Goal: Navigation & Orientation: Understand site structure

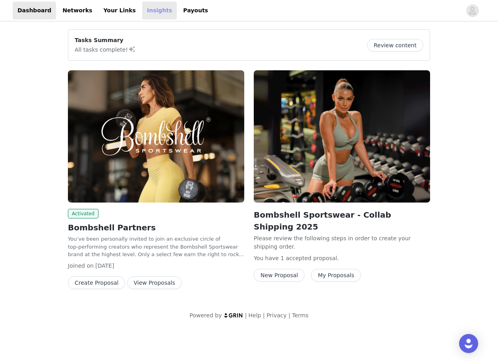
click at [142, 15] on link "Insights" at bounding box center [159, 11] width 35 height 18
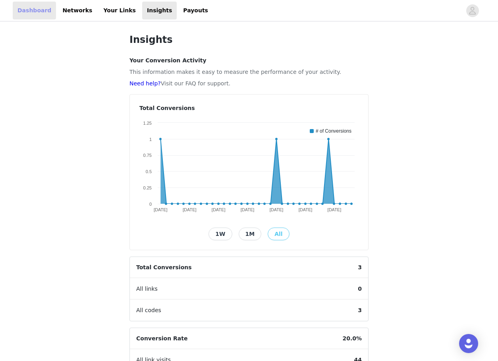
click at [35, 10] on link "Dashboard" at bounding box center [34, 11] width 43 height 18
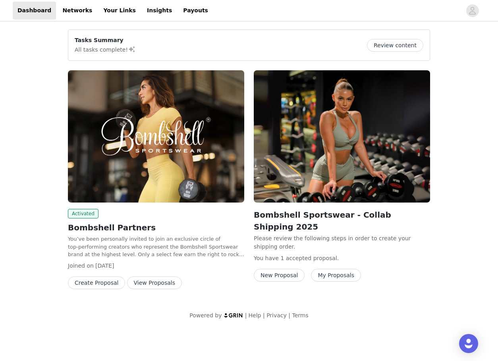
click at [407, 44] on button "Review content" at bounding box center [395, 45] width 56 height 13
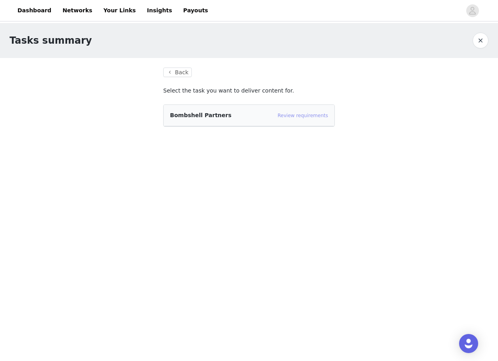
click at [294, 116] on link "Review requirements" at bounding box center [302, 116] width 50 height 6
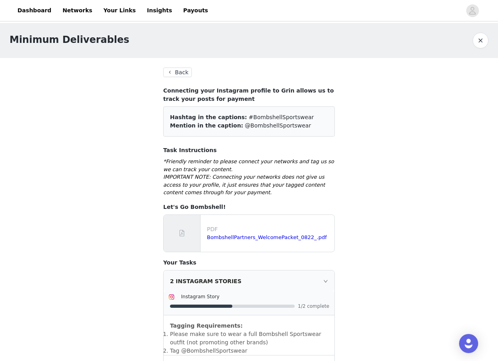
click at [185, 71] on button "Back" at bounding box center [177, 72] width 29 height 10
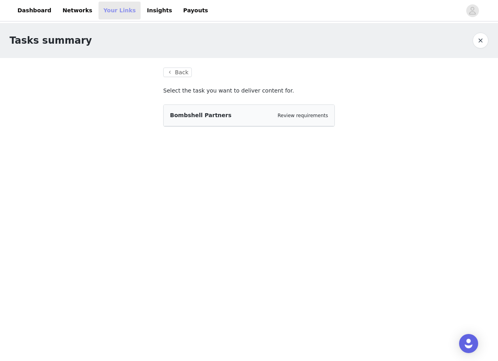
click at [110, 12] on link "Your Links" at bounding box center [119, 11] width 42 height 18
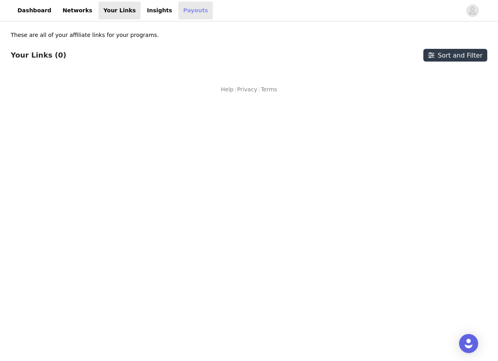
click at [178, 10] on link "Payouts" at bounding box center [195, 11] width 35 height 18
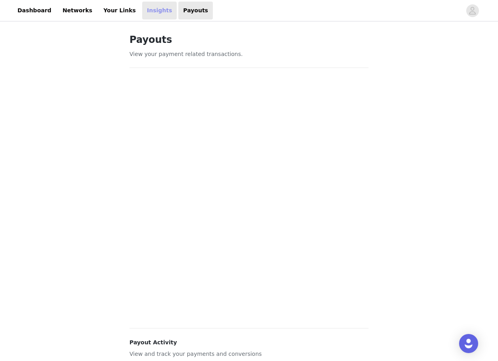
click at [142, 12] on link "Insights" at bounding box center [159, 11] width 35 height 18
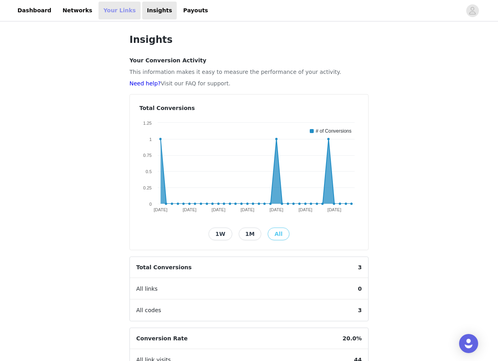
click at [110, 19] on link "Your Links" at bounding box center [119, 11] width 42 height 18
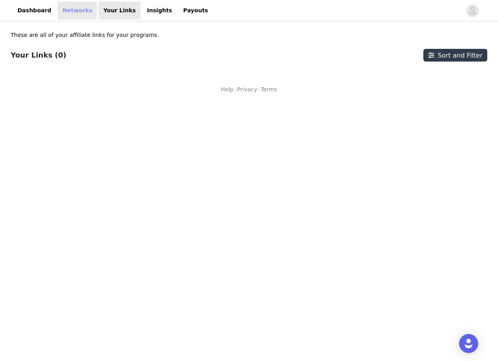
click at [77, 13] on link "Networks" at bounding box center [77, 11] width 39 height 18
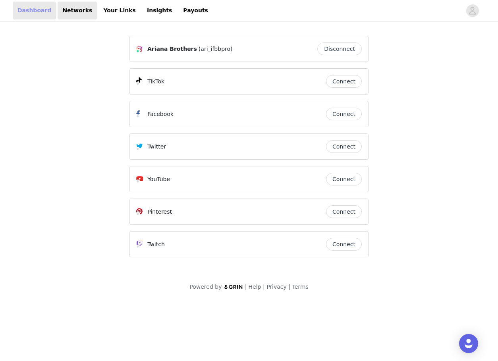
click at [38, 11] on link "Dashboard" at bounding box center [34, 11] width 43 height 18
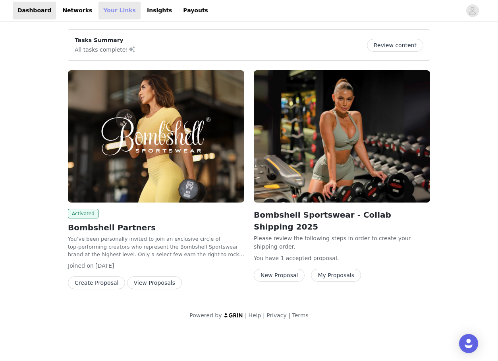
click at [109, 14] on link "Your Links" at bounding box center [119, 11] width 42 height 18
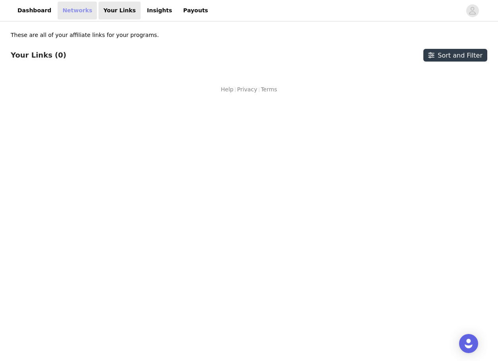
click at [77, 13] on link "Networks" at bounding box center [77, 11] width 39 height 18
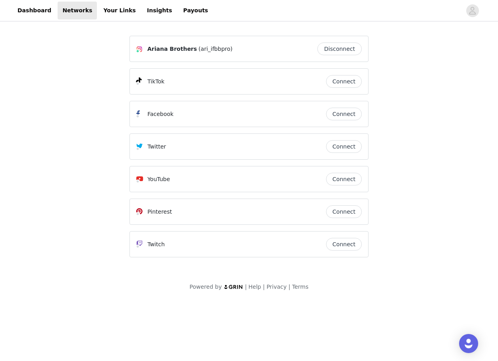
click at [67, 136] on div "Ariana Brothers (ari_ifbbpro) Disconnect TikTok Connect Facebook Connect Twitte…" at bounding box center [249, 161] width 498 height 277
